Goal: Transaction & Acquisition: Book appointment/travel/reservation

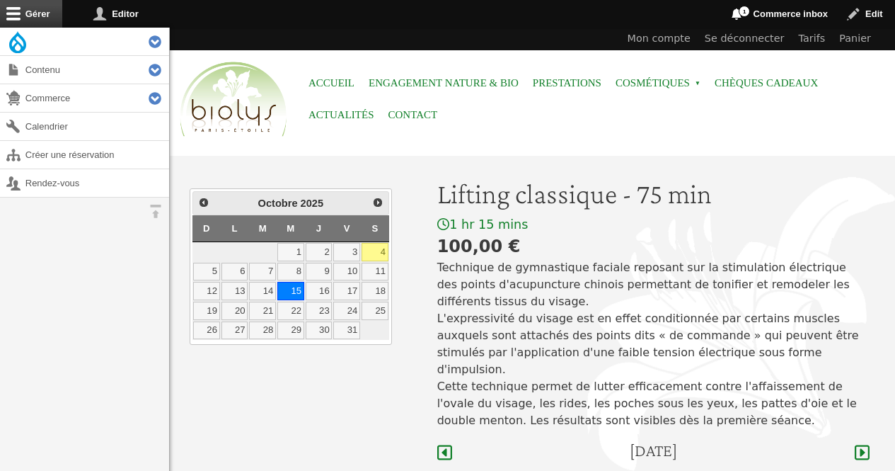
scroll to position [423, 0]
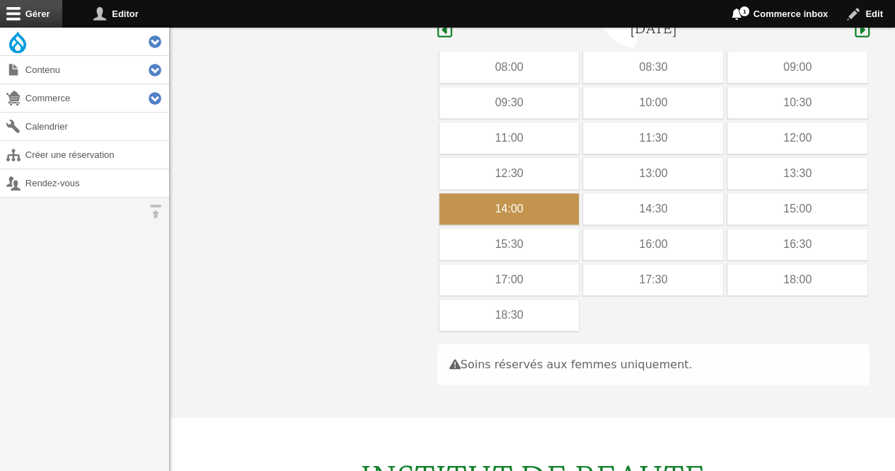
click at [532, 193] on div "14:00" at bounding box center [510, 208] width 140 height 31
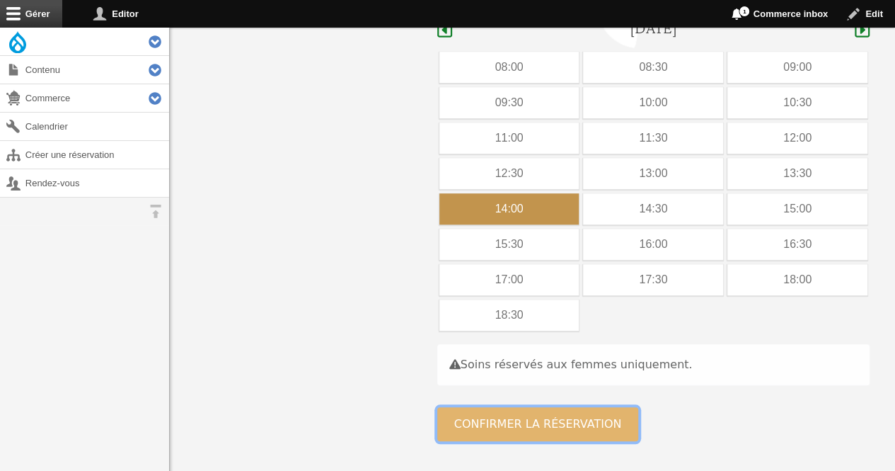
click at [474, 407] on button "Confirmer la réservation" at bounding box center [538, 424] width 202 height 34
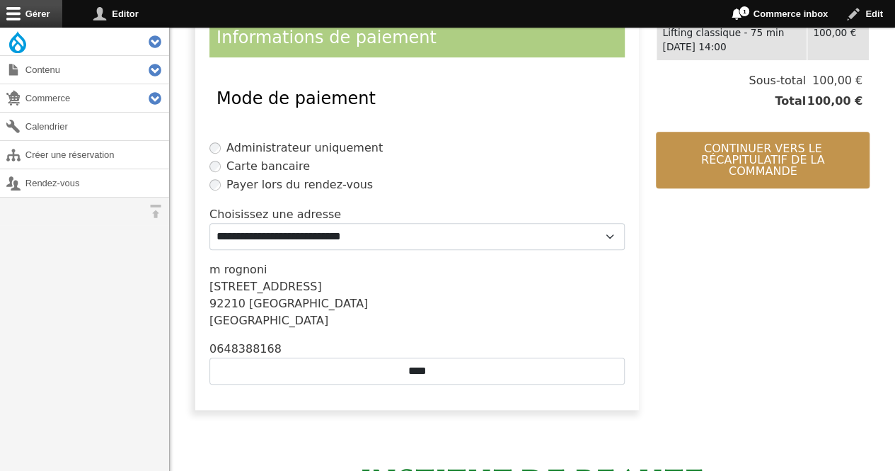
scroll to position [347, 0]
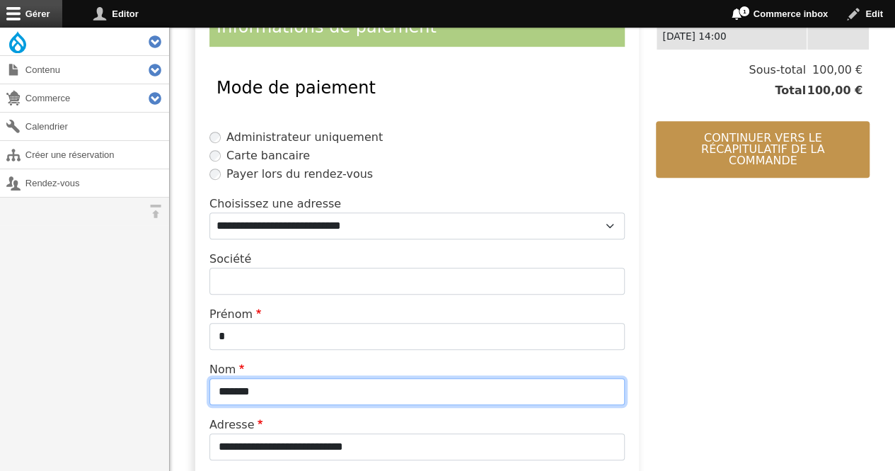
click at [309, 388] on input "*******" at bounding box center [416, 391] width 415 height 27
type input "*"
type input "**********"
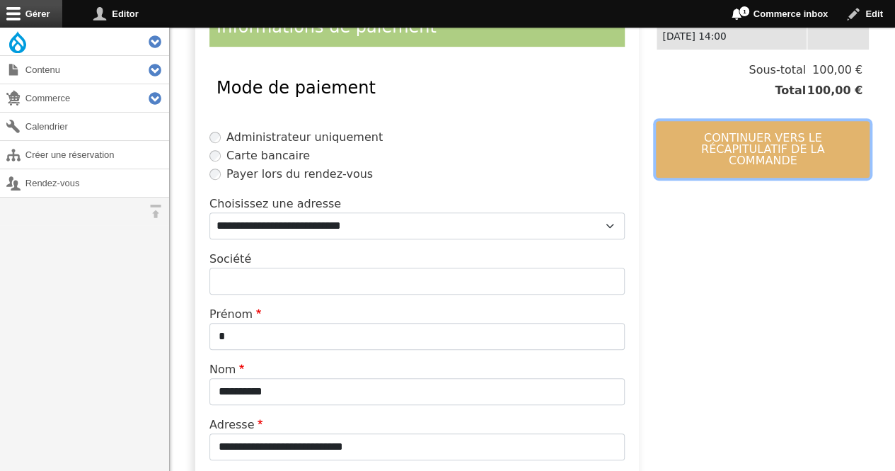
click at [755, 121] on button "Continuer vers le récapitulatif de la commande" at bounding box center [763, 149] width 214 height 57
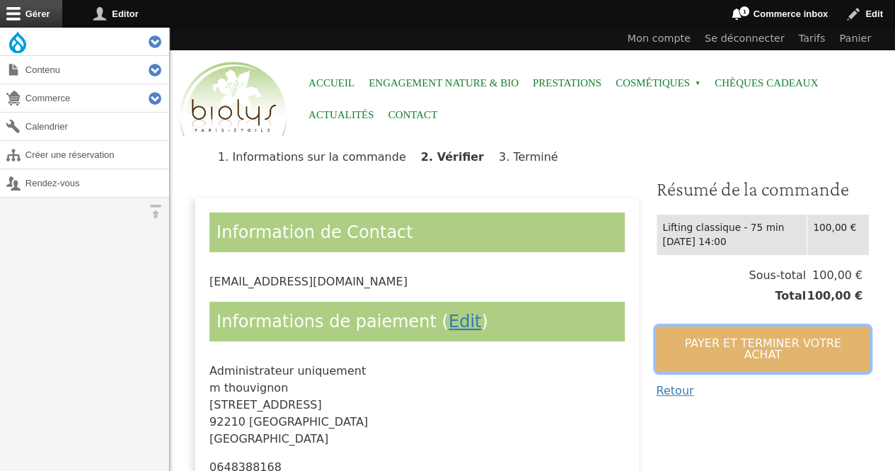
click at [794, 349] on button "Payer et terminer votre achat" at bounding box center [763, 348] width 214 height 45
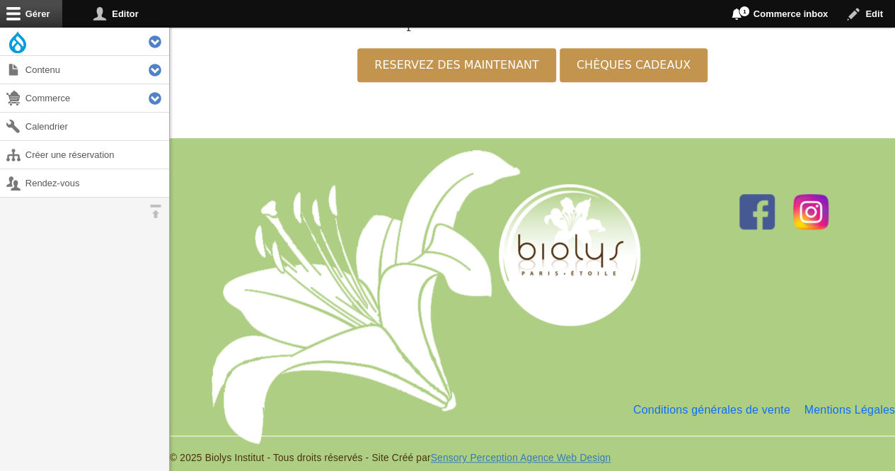
scroll to position [412, 0]
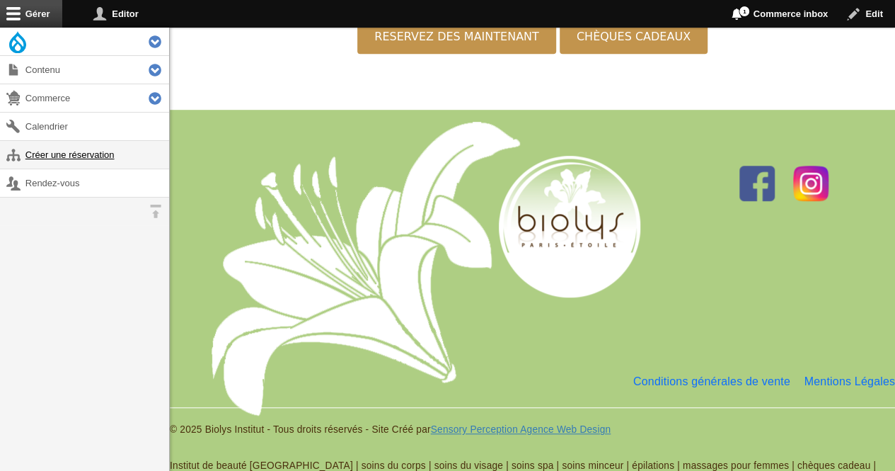
click at [108, 157] on link "Créer une réservation" at bounding box center [84, 155] width 169 height 28
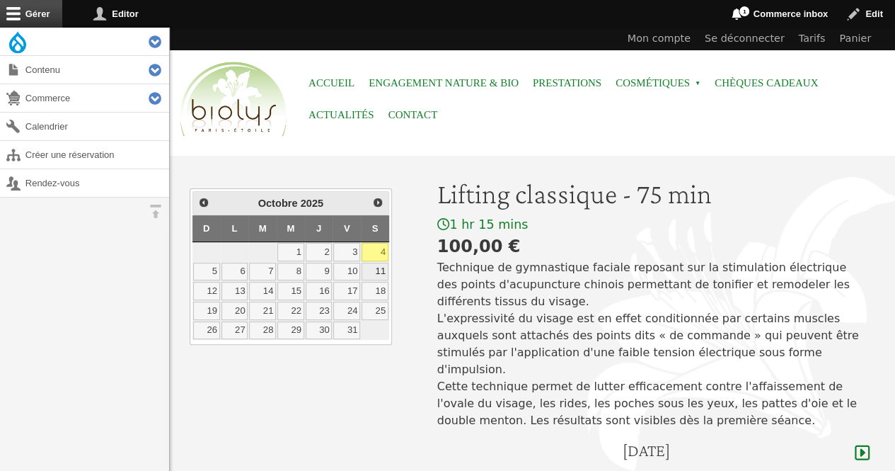
click at [382, 269] on link "11" at bounding box center [375, 272] width 27 height 18
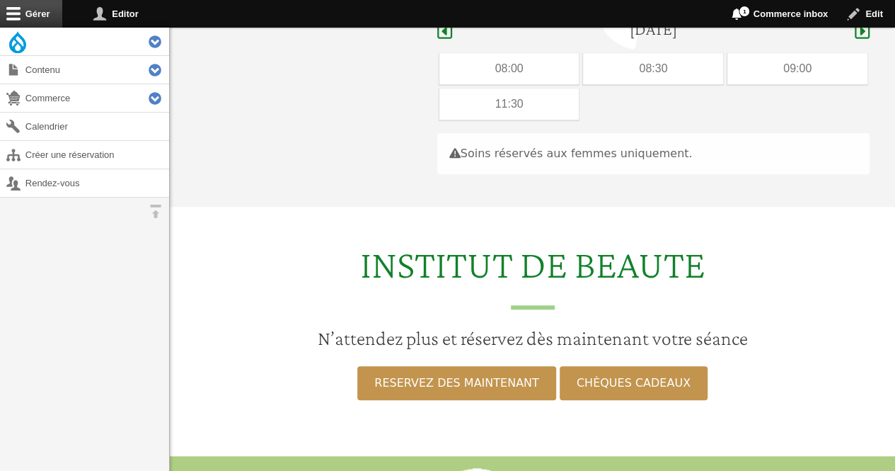
scroll to position [423, 0]
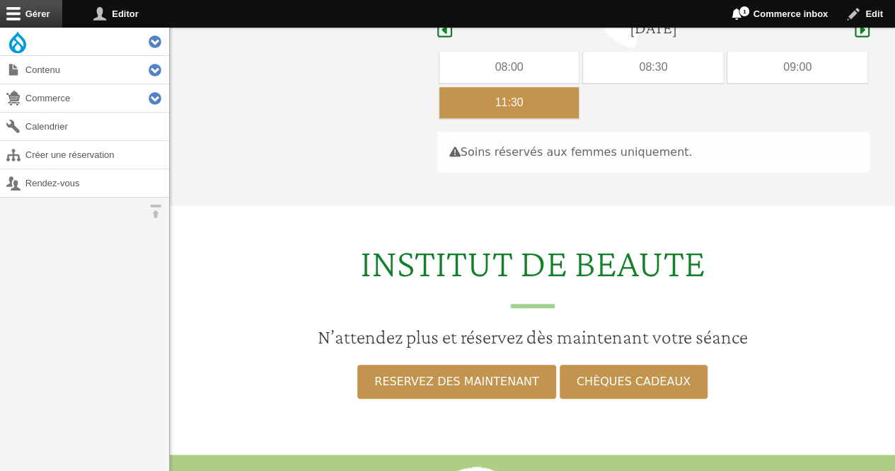
click at [532, 87] on div "11:30" at bounding box center [510, 102] width 140 height 31
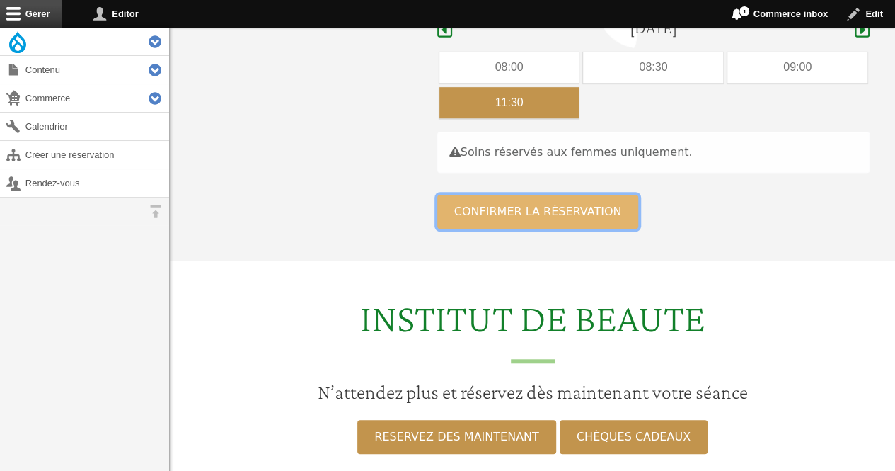
click at [500, 195] on button "Confirmer la réservation" at bounding box center [538, 212] width 202 height 34
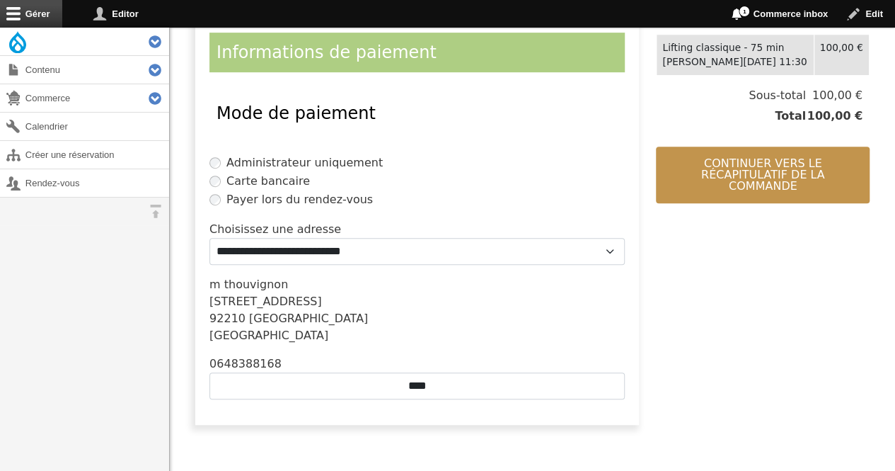
scroll to position [326, 0]
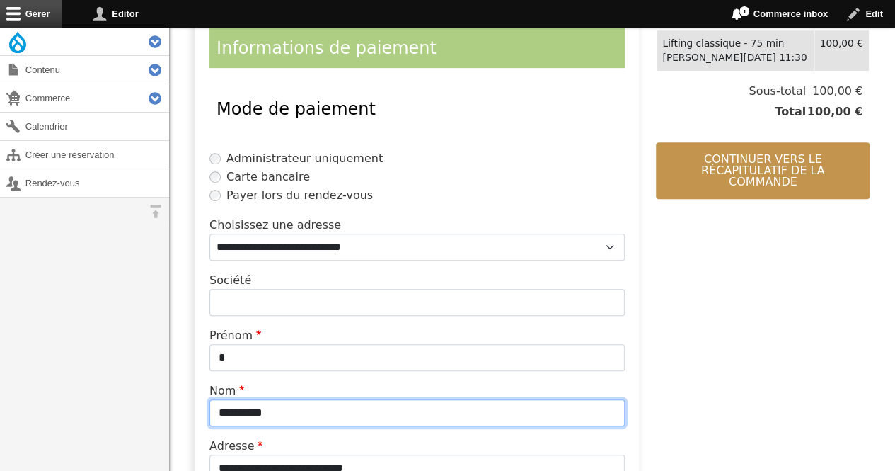
click at [350, 408] on input "**********" at bounding box center [416, 412] width 415 height 27
type input "*"
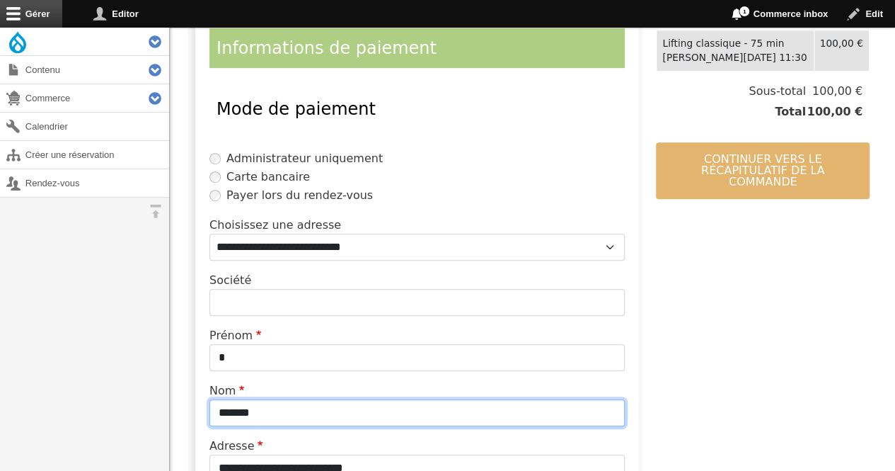
type input "*******"
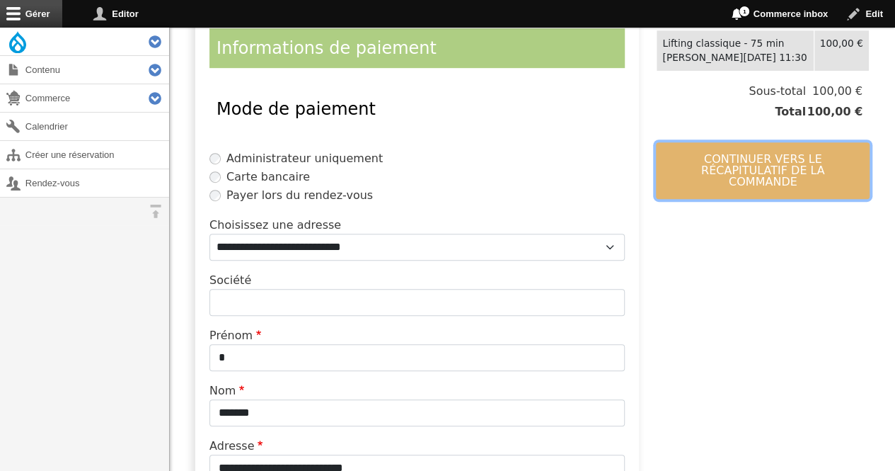
click at [773, 161] on button "Continuer vers le récapitulatif de la commande" at bounding box center [763, 170] width 214 height 57
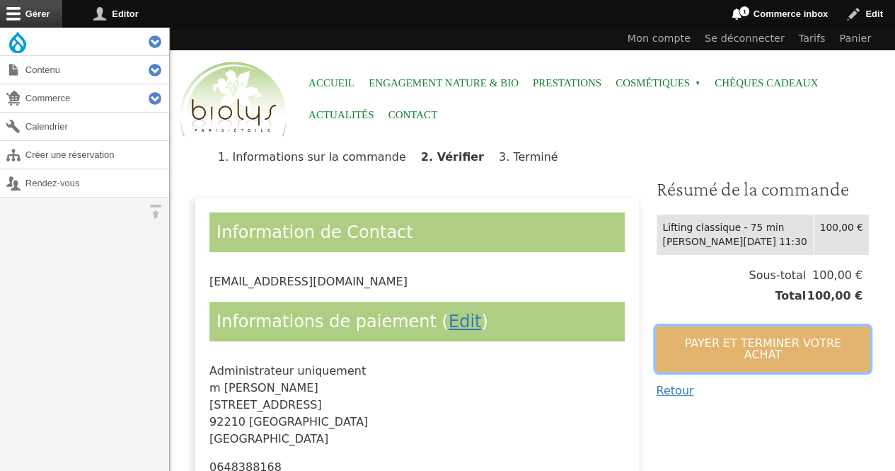
click at [699, 349] on button "Payer et terminer votre achat" at bounding box center [763, 348] width 214 height 45
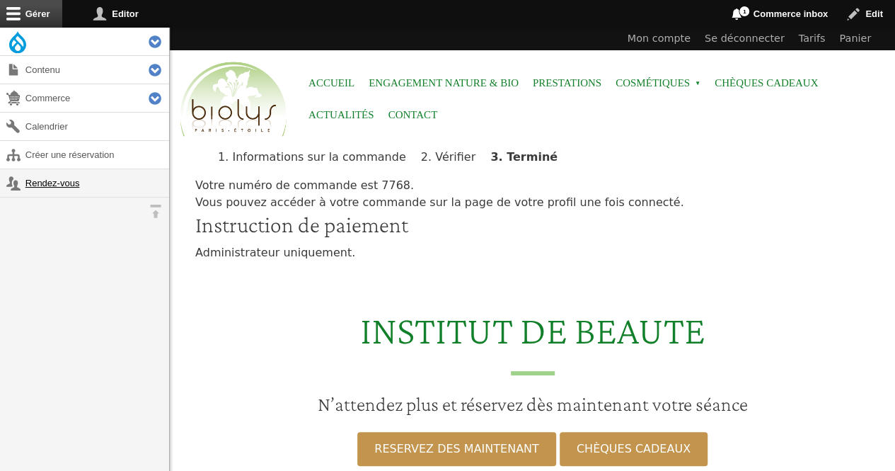
click at [43, 185] on link "Rendez-vous" at bounding box center [84, 183] width 169 height 28
